Goal: Task Accomplishment & Management: Manage account settings

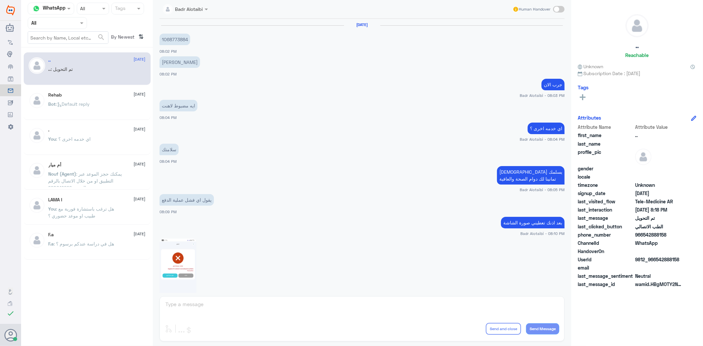
scroll to position [477, 0]
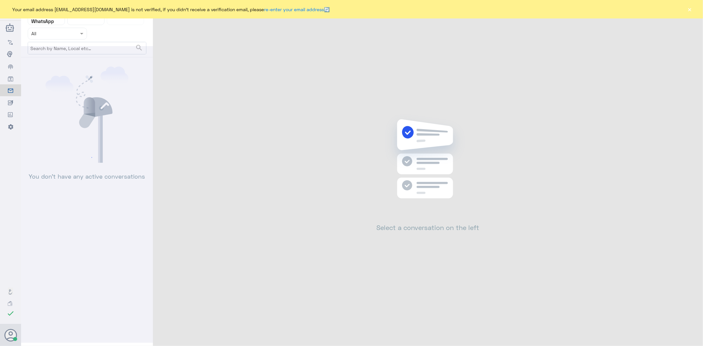
click at [689, 7] on button "×" at bounding box center [690, 9] width 7 height 7
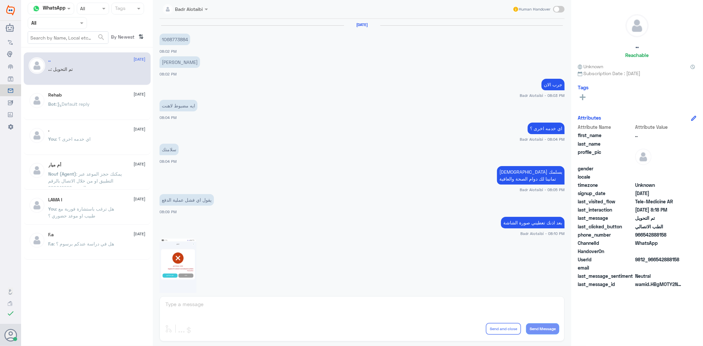
scroll to position [477, 0]
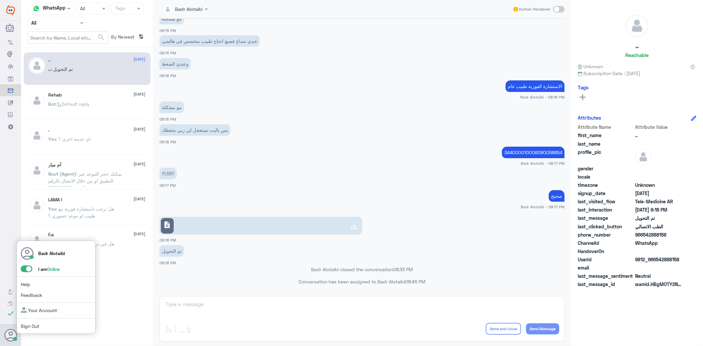
click at [28, 271] on span at bounding box center [27, 269] width 12 height 7
click at [0, 0] on input "checkbox" at bounding box center [0, 0] width 0 height 0
